Goal: Obtain resource: Obtain resource

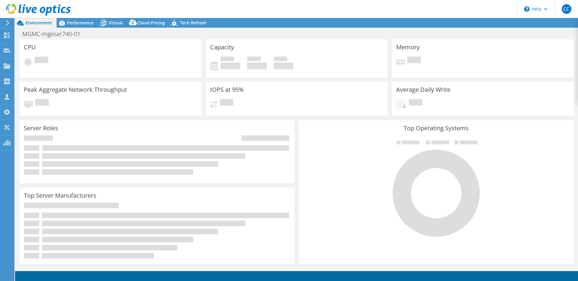
select select "USD"
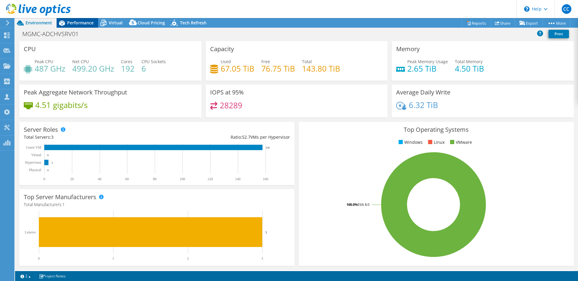
click at [79, 24] on span "Performance" at bounding box center [80, 23] width 26 height 6
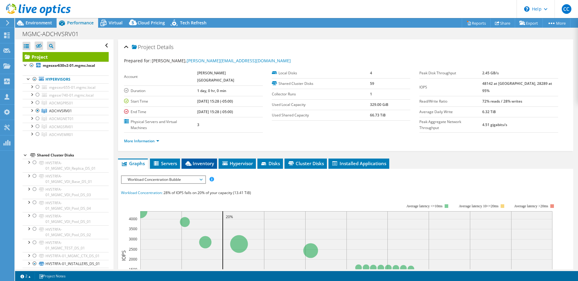
click at [203, 160] on span "Inventory" at bounding box center [200, 163] width 30 height 6
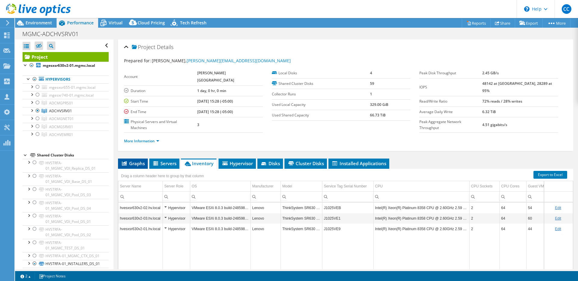
click at [137, 160] on span "Graphs" at bounding box center [133, 163] width 24 height 6
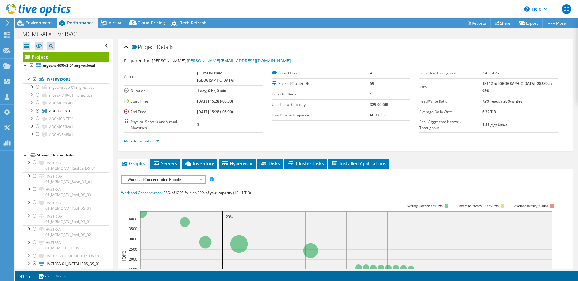
click at [181, 176] on span "Workload Concentration Bubble" at bounding box center [163, 179] width 77 height 7
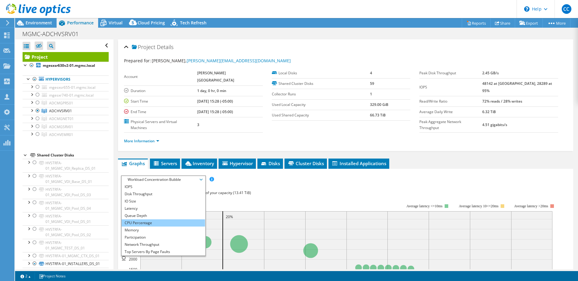
click at [172, 219] on li "CPU Percentage" at bounding box center [163, 222] width 83 height 7
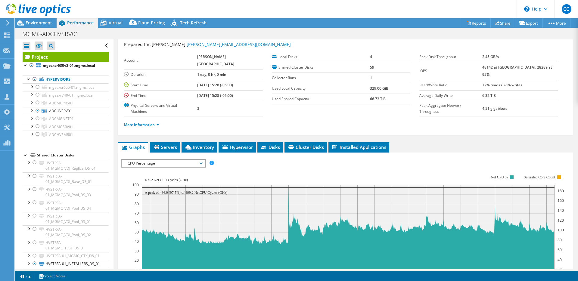
scroll to position [45, 0]
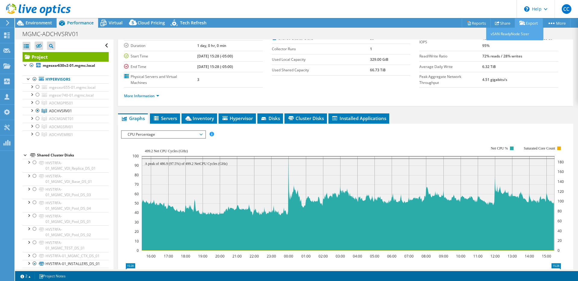
click at [524, 23] on link "Export" at bounding box center [529, 22] width 28 height 9
click at [480, 23] on link "Reports" at bounding box center [476, 22] width 29 height 9
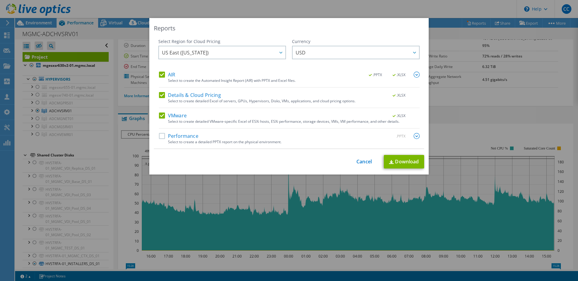
click at [173, 94] on label "Details & Cloud Pricing" at bounding box center [190, 95] width 62 height 6
click at [0, 0] on input "Details & Cloud Pricing" at bounding box center [0, 0] width 0 height 0
click at [168, 79] on div "Select to create the Automated Insight Report (AIR) with PPTX and Excel files." at bounding box center [294, 81] width 252 height 4
click at [167, 75] on label "AIR" at bounding box center [167, 75] width 16 height 6
click at [0, 0] on input "AIR" at bounding box center [0, 0] width 0 height 0
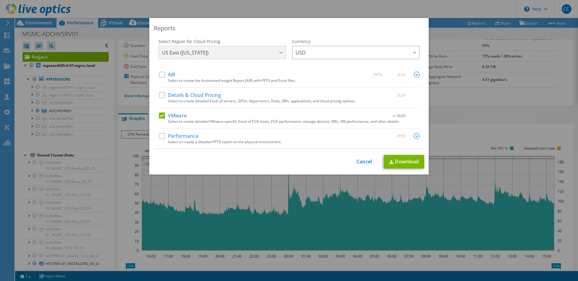
click at [189, 136] on label "Performance" at bounding box center [178, 136] width 39 height 6
click at [0, 0] on input "Performance" at bounding box center [0, 0] width 0 height 0
click at [423, 137] on div "Reports Select Region for Cloud Pricing Asia Pacific (Hong Kong) Asia Pacific (…" at bounding box center [288, 96] width 279 height 157
click at [416, 136] on img at bounding box center [417, 136] width 6 height 6
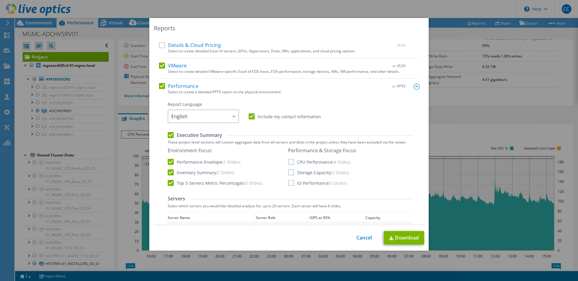
scroll to position [112, 0]
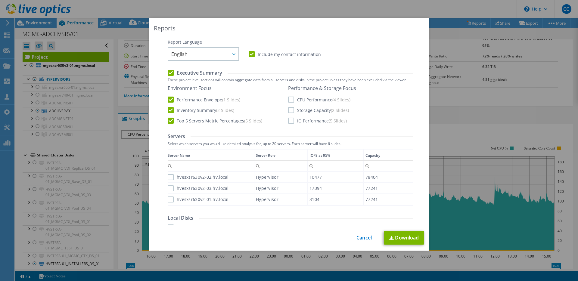
click at [312, 100] on label "CPU Performance (4 Slides)" at bounding box center [319, 100] width 62 height 6
click at [0, 0] on input "CPU Performance (4 Slides)" at bounding box center [0, 0] width 0 height 0
click at [308, 109] on label "Storage Capacity (2 Slides)" at bounding box center [318, 110] width 61 height 6
click at [0, 0] on input "Storage Capacity (2 Slides)" at bounding box center [0, 0] width 0 height 0
click at [304, 119] on label "IO Performance (5 Slides)" at bounding box center [317, 121] width 59 height 6
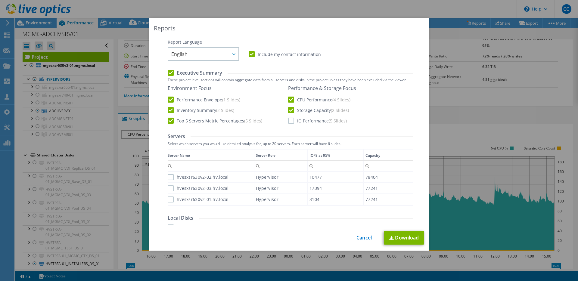
click at [0, 0] on input "IO Performance (5 Slides)" at bounding box center [0, 0] width 0 height 0
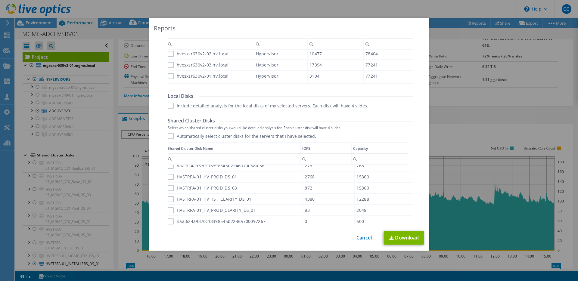
scroll to position [326, 0]
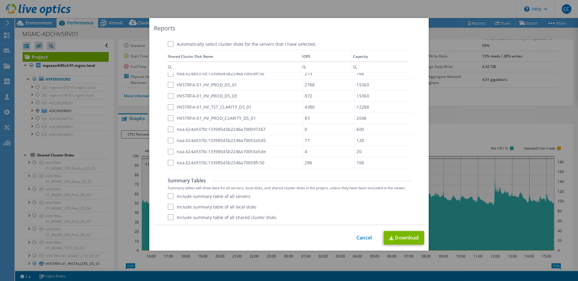
drag, startPoint x: 244, startPoint y: 216, endPoint x: 249, endPoint y: 219, distance: 5.8
click at [244, 216] on label "Include summary table of all shared cluster disks" at bounding box center [222, 217] width 109 height 6
click at [0, 0] on input "Include summary table of all shared cluster disks" at bounding box center [0, 0] width 0 height 0
click at [411, 243] on link "Download" at bounding box center [404, 238] width 40 height 14
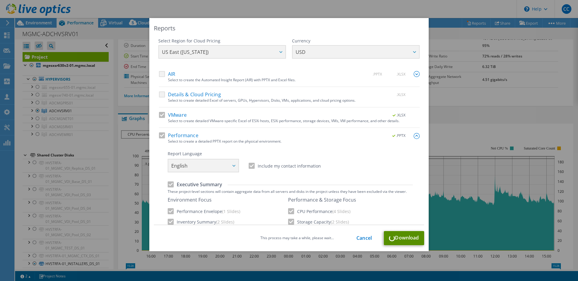
scroll to position [0, 0]
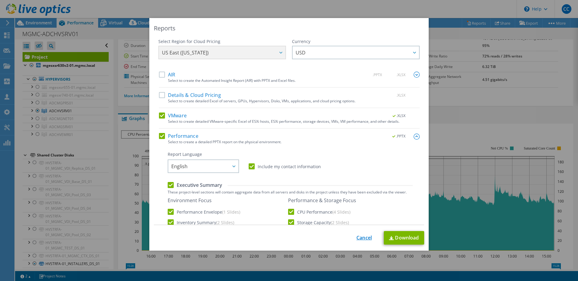
click at [362, 238] on link "Cancel" at bounding box center [363, 238] width 15 height 6
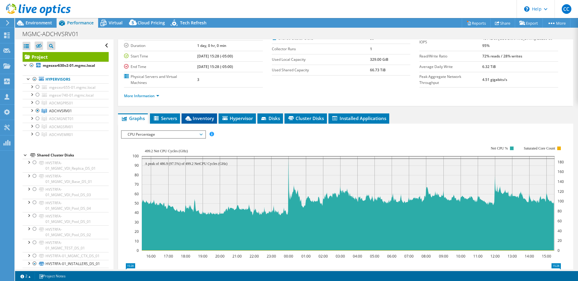
click at [191, 116] on icon at bounding box center [188, 118] width 6 height 5
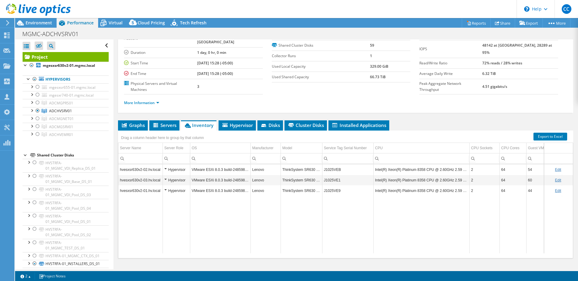
click at [555, 168] on link "Edit" at bounding box center [558, 170] width 6 height 4
click at [296, 166] on input "ThinkSystem SR630 V2" at bounding box center [301, 170] width 41 height 8
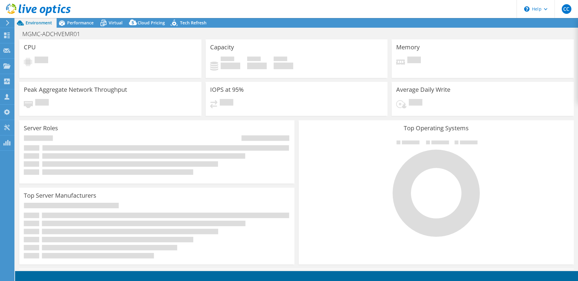
select select "USD"
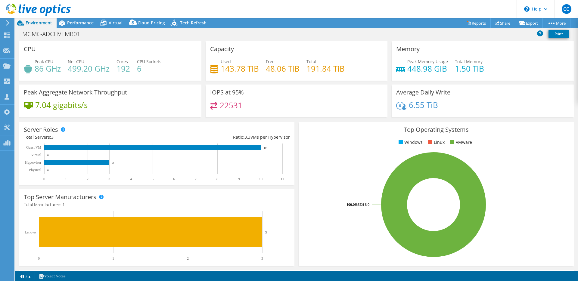
click at [150, 73] on div "Peak CPU 86 GHz Net CPU 499.20 GHz Cores 192 CPU Sockets 6" at bounding box center [110, 68] width 173 height 20
